Goal: Check status: Check status

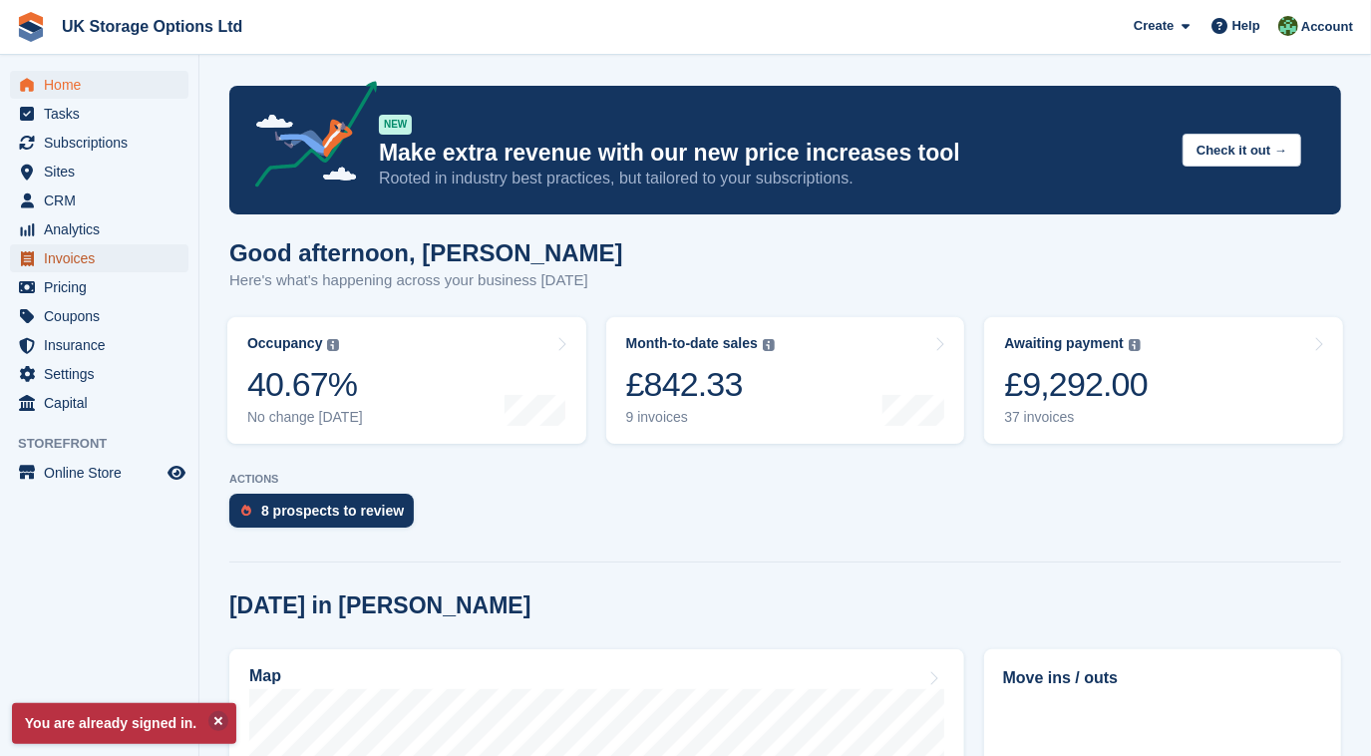
click at [76, 262] on span "Invoices" at bounding box center [104, 258] width 120 height 28
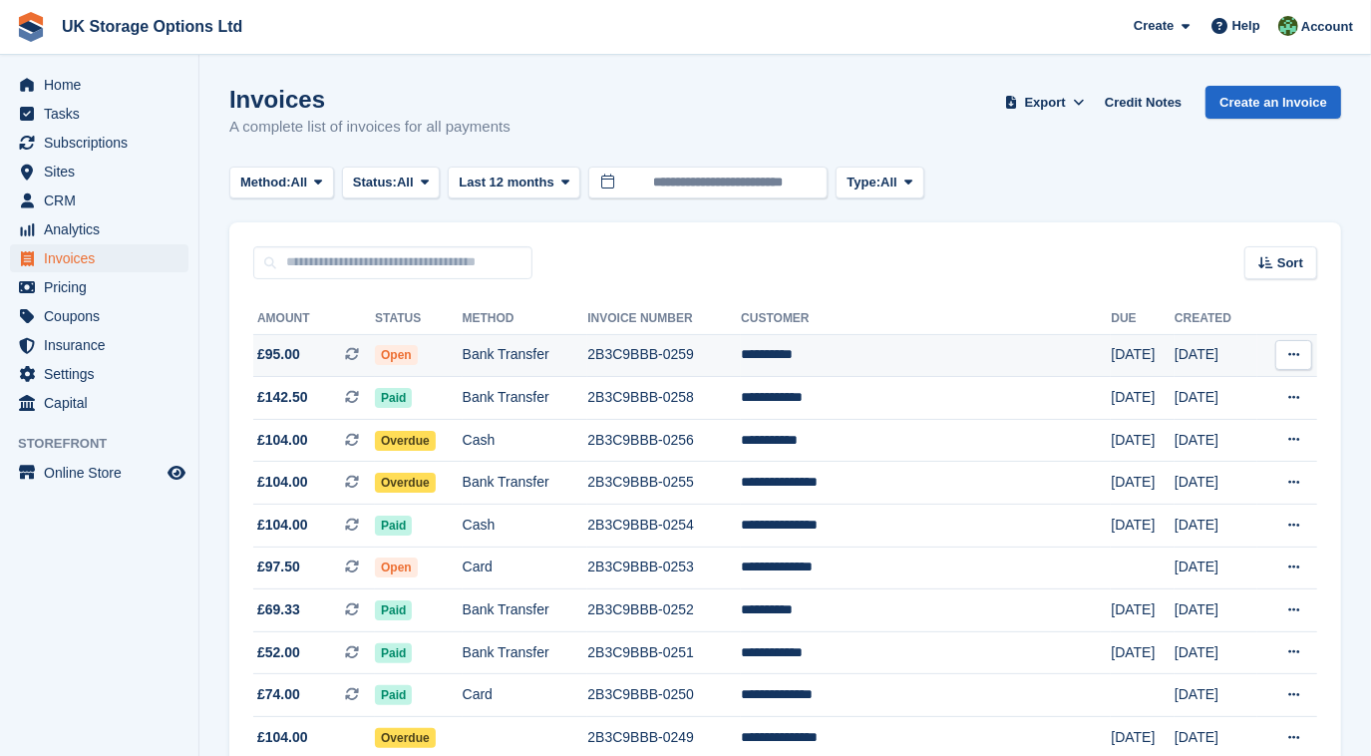
click at [418, 357] on span "Open" at bounding box center [396, 355] width 43 height 20
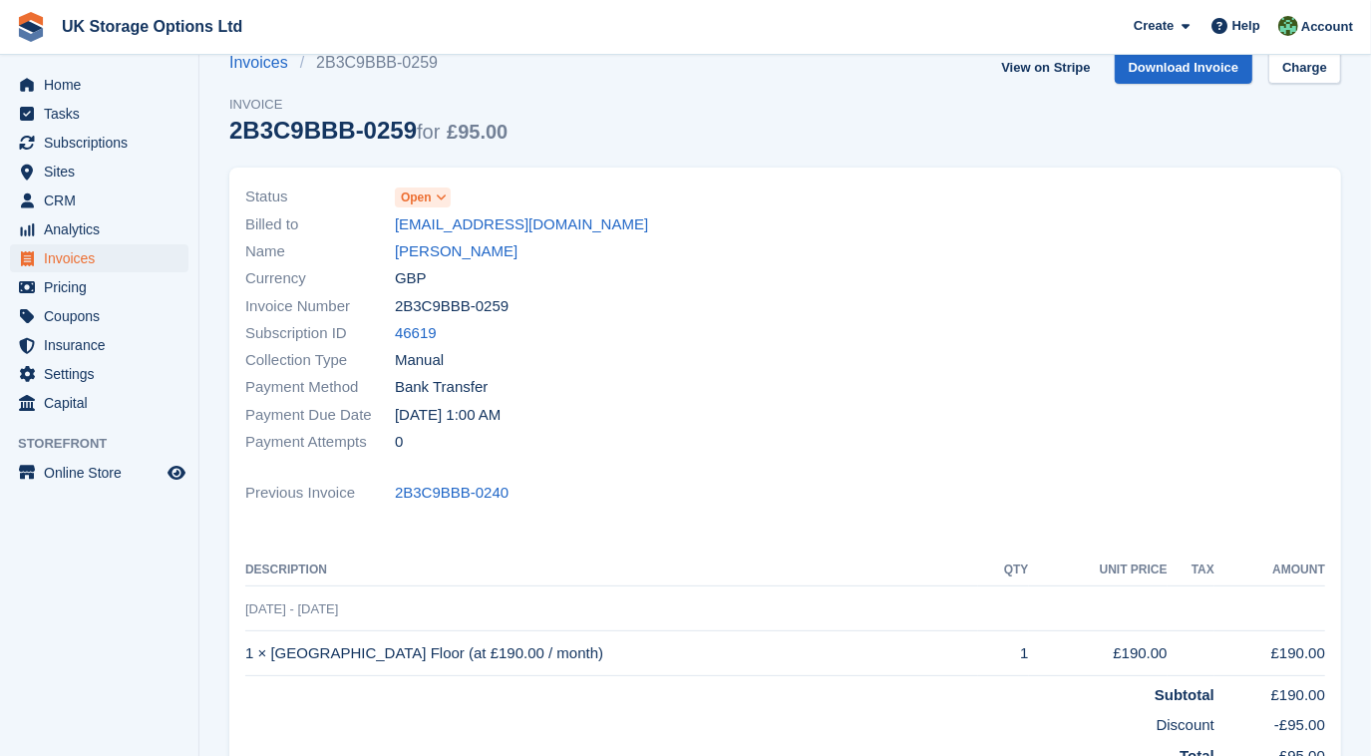
scroll to position [36, 0]
click at [448, 193] on span at bounding box center [442, 197] width 16 height 16
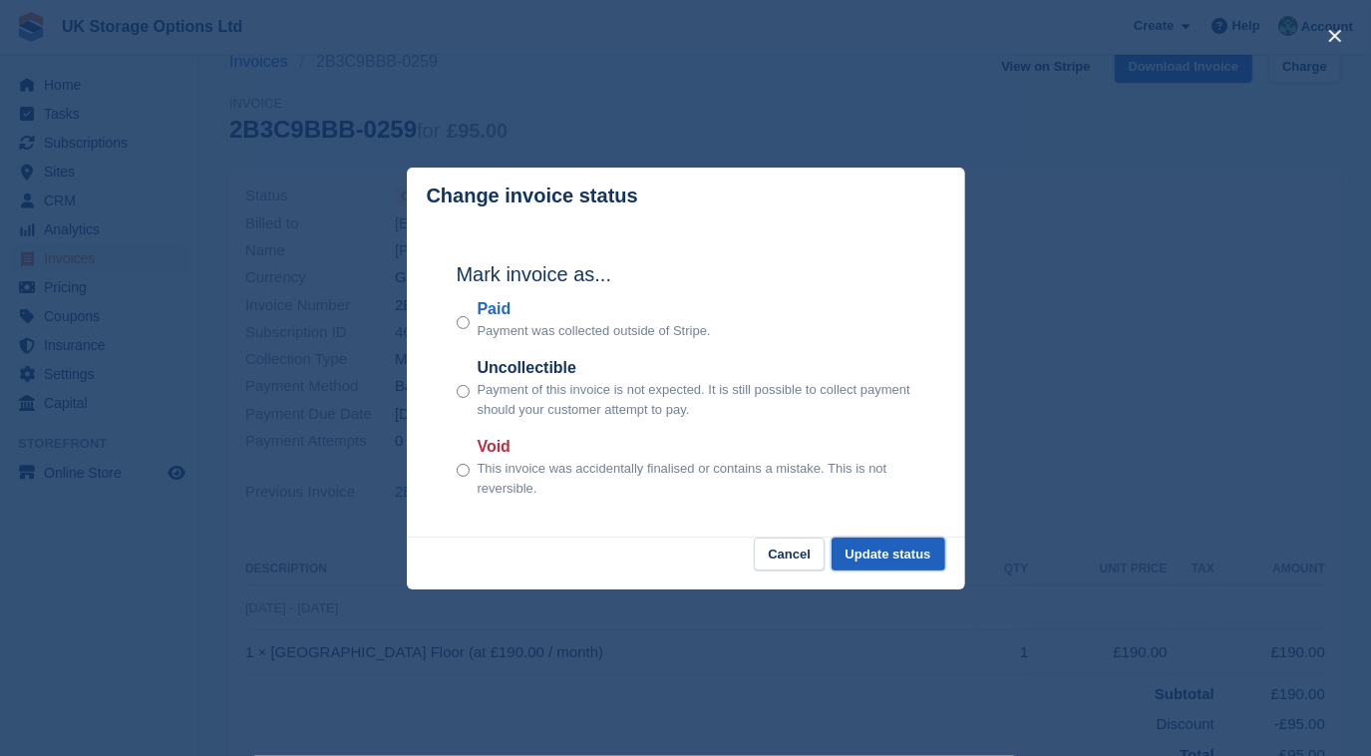
click at [881, 557] on button "Update status" at bounding box center [889, 554] width 114 height 33
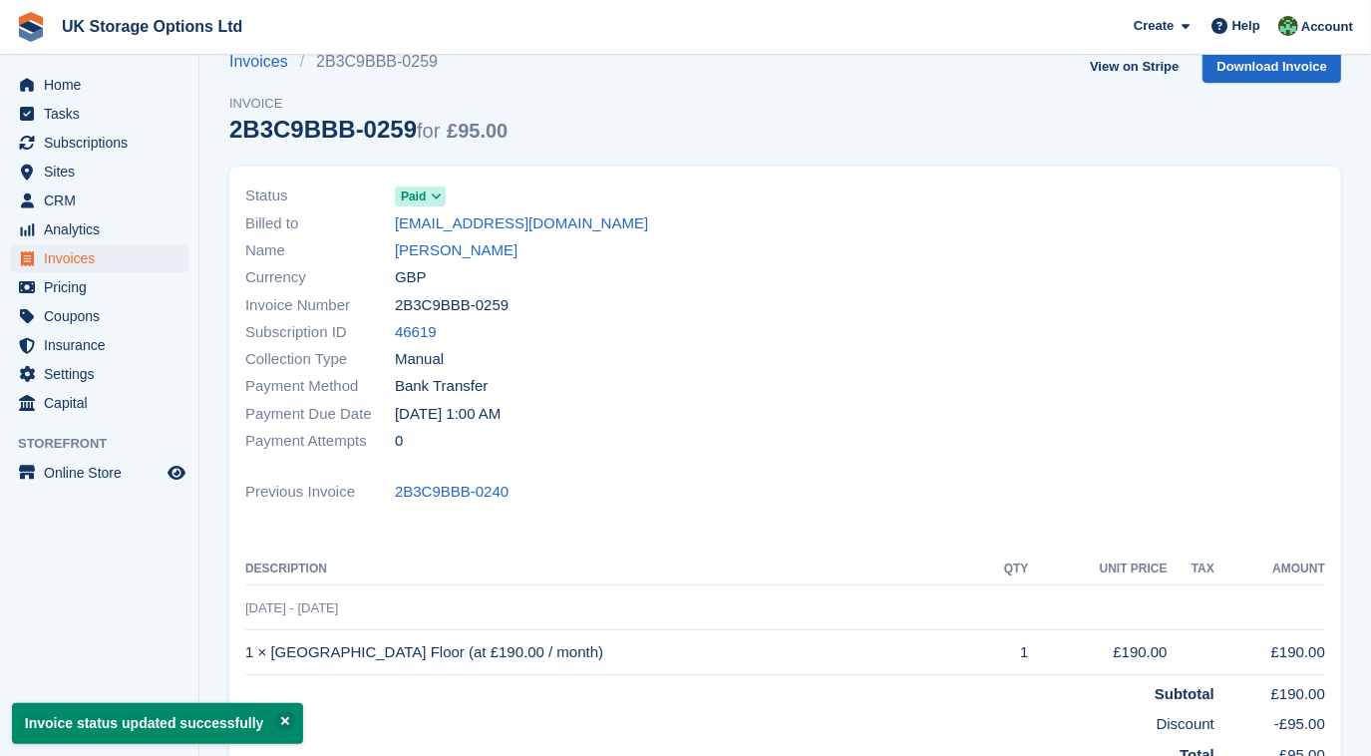
scroll to position [0, 0]
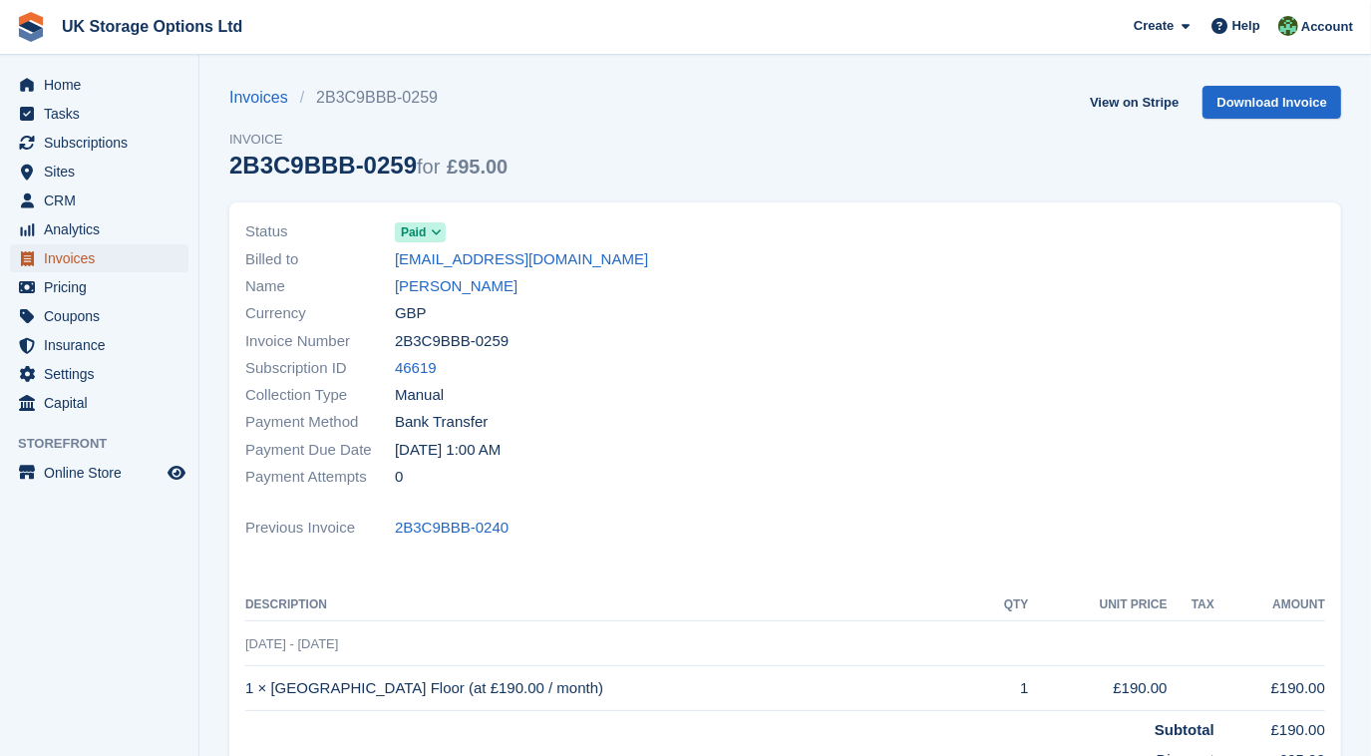
click at [125, 244] on span "Invoices" at bounding box center [104, 258] width 120 height 28
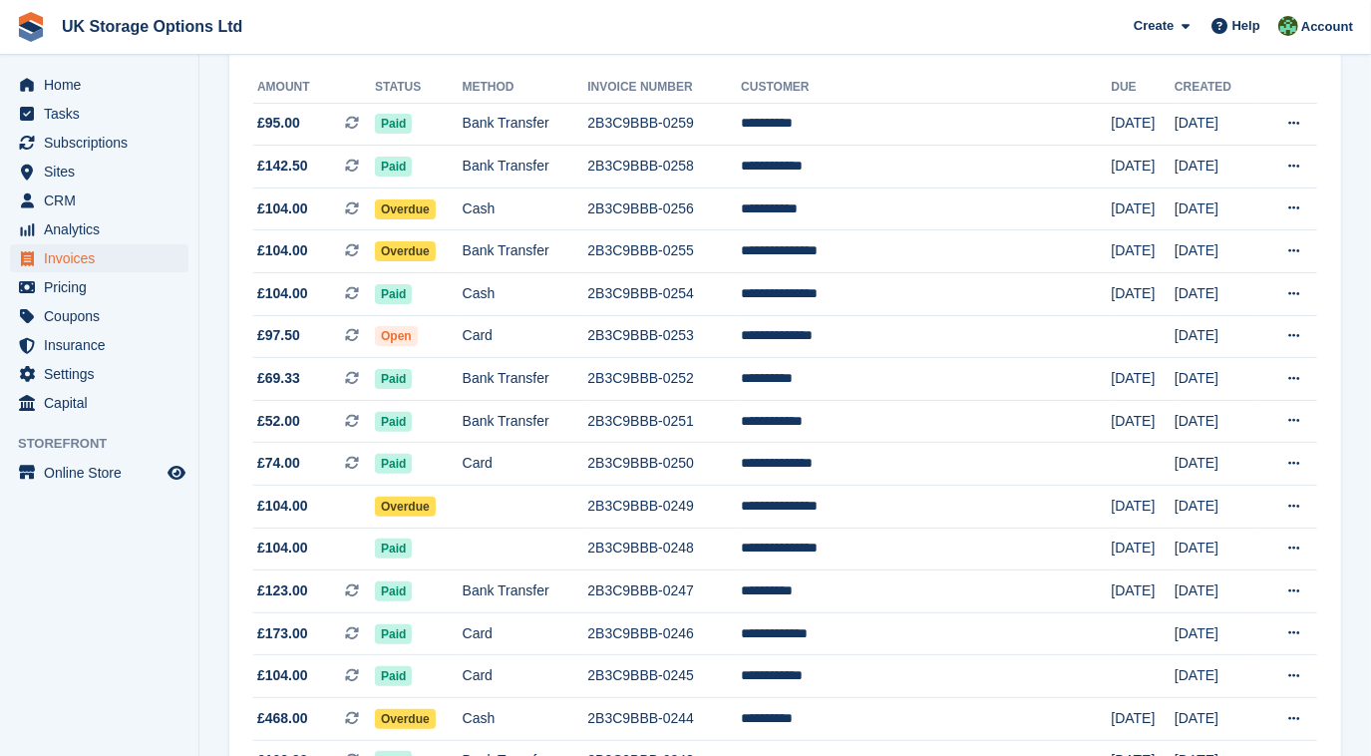
scroll to position [228, 0]
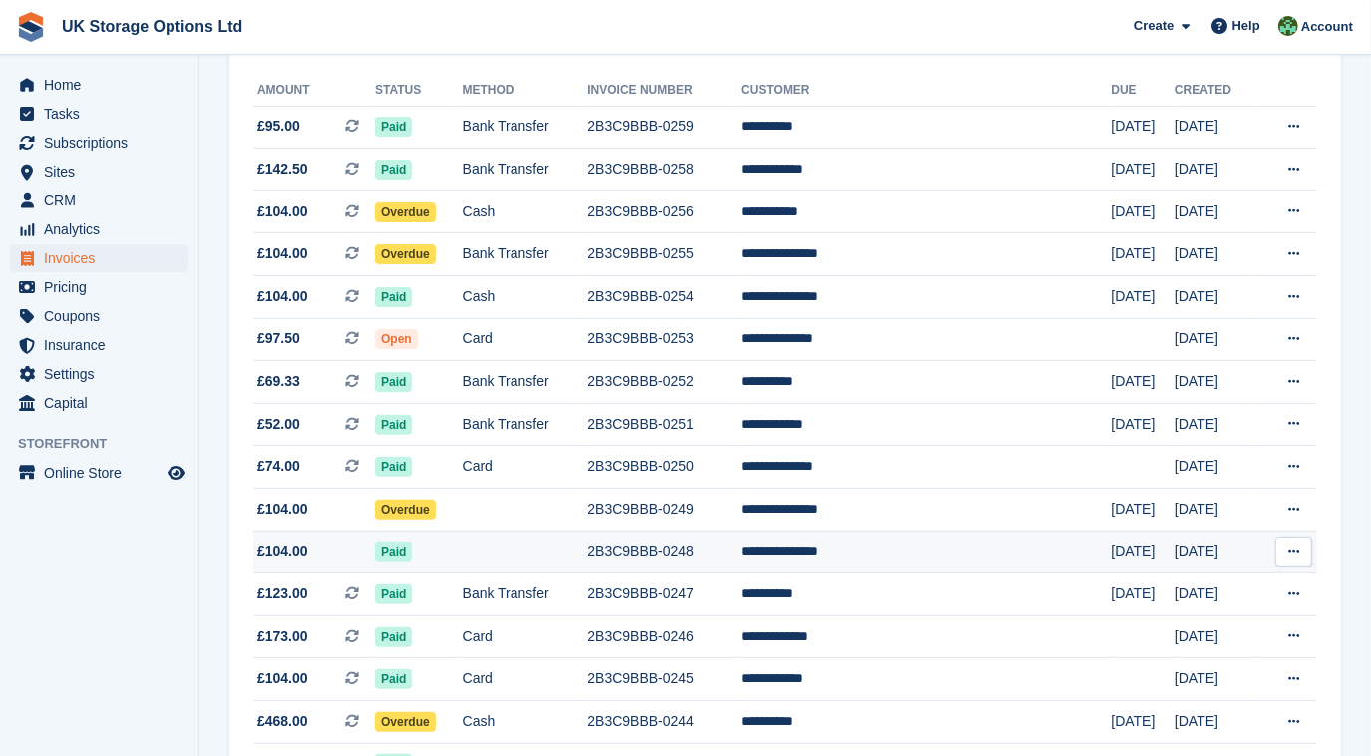
click at [703, 556] on td "2B3C9BBB-0248" at bounding box center [664, 552] width 154 height 43
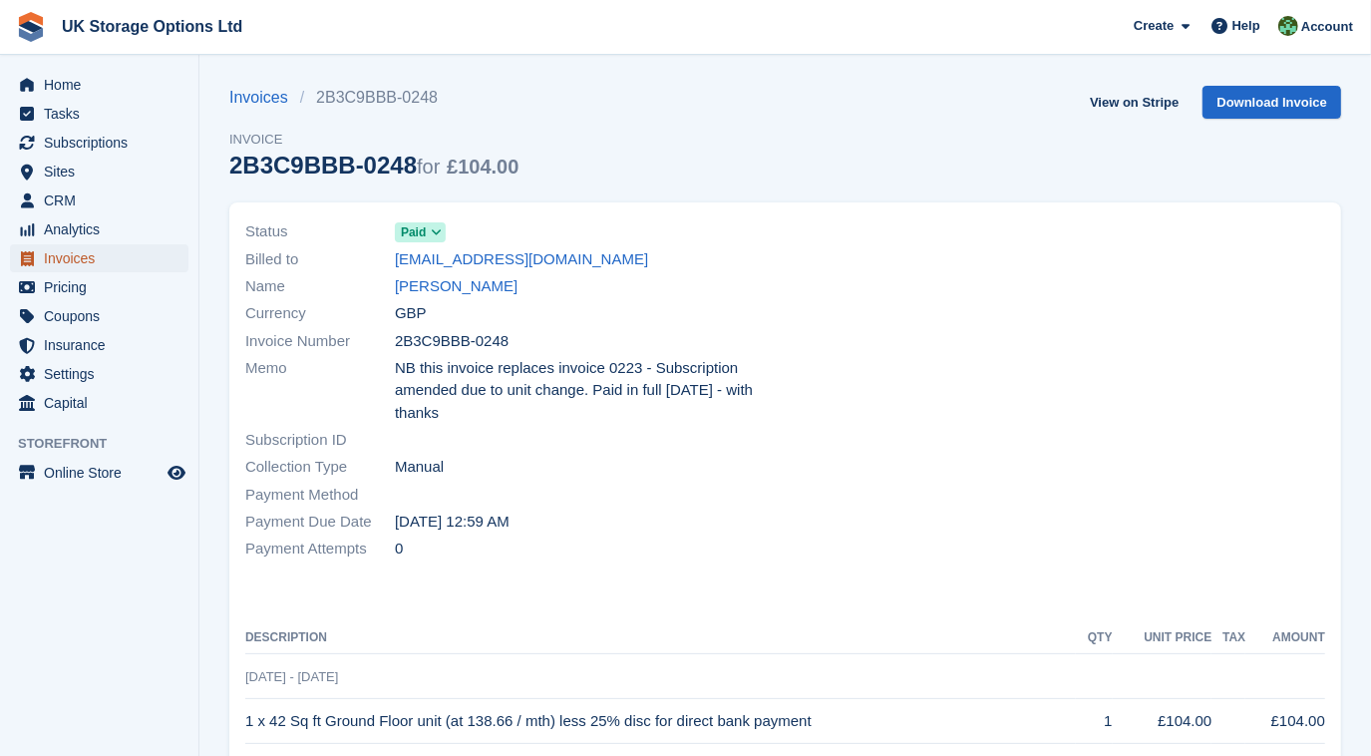
click at [53, 257] on span "Invoices" at bounding box center [104, 258] width 120 height 28
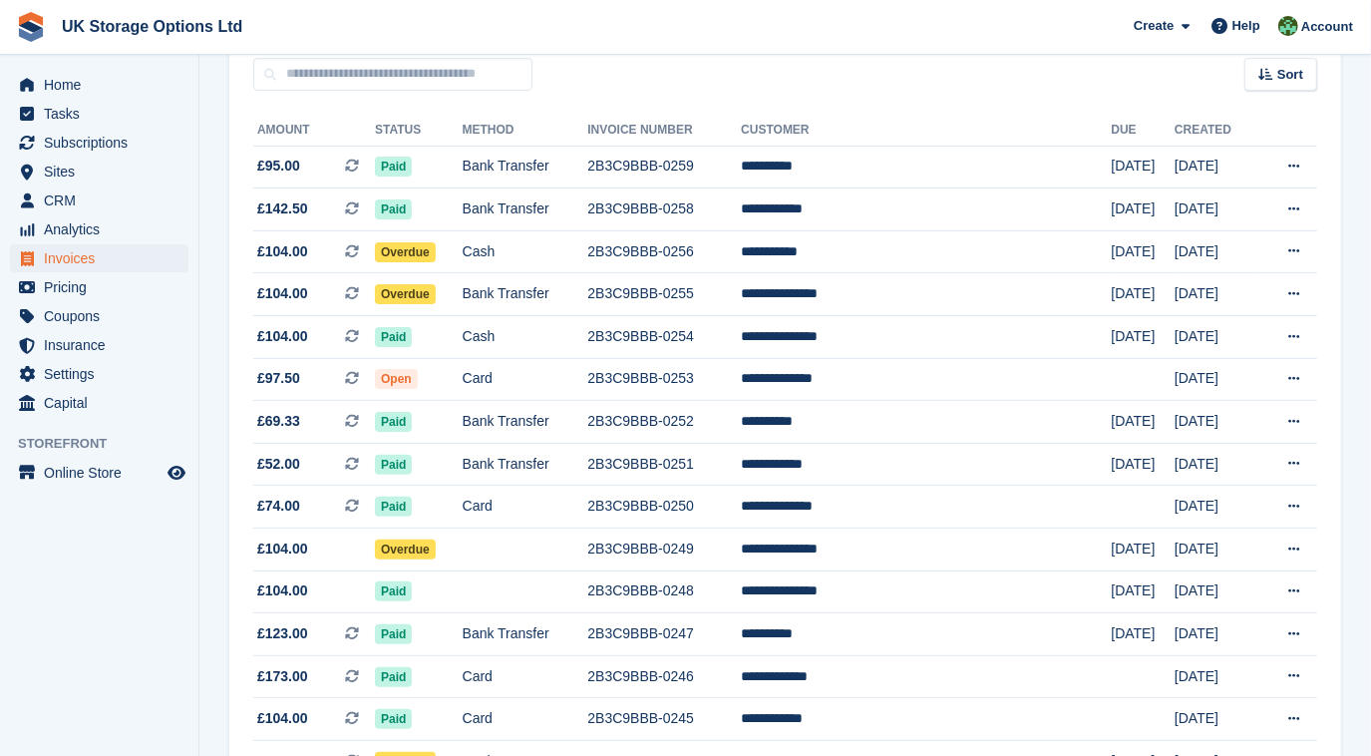
scroll to position [176, 0]
